Goal: Task Accomplishment & Management: Manage account settings

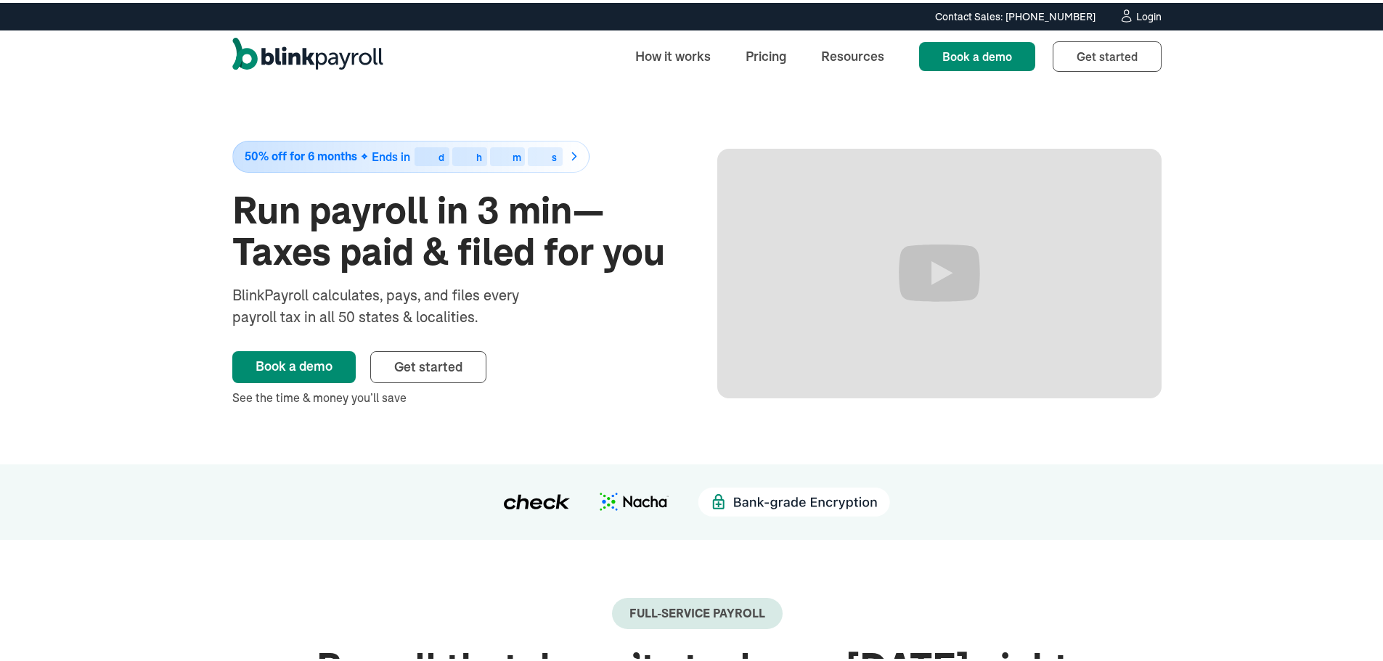
click at [1144, 13] on div "Login" at bounding box center [1148, 14] width 25 height 10
